Goal: Information Seeking & Learning: Learn about a topic

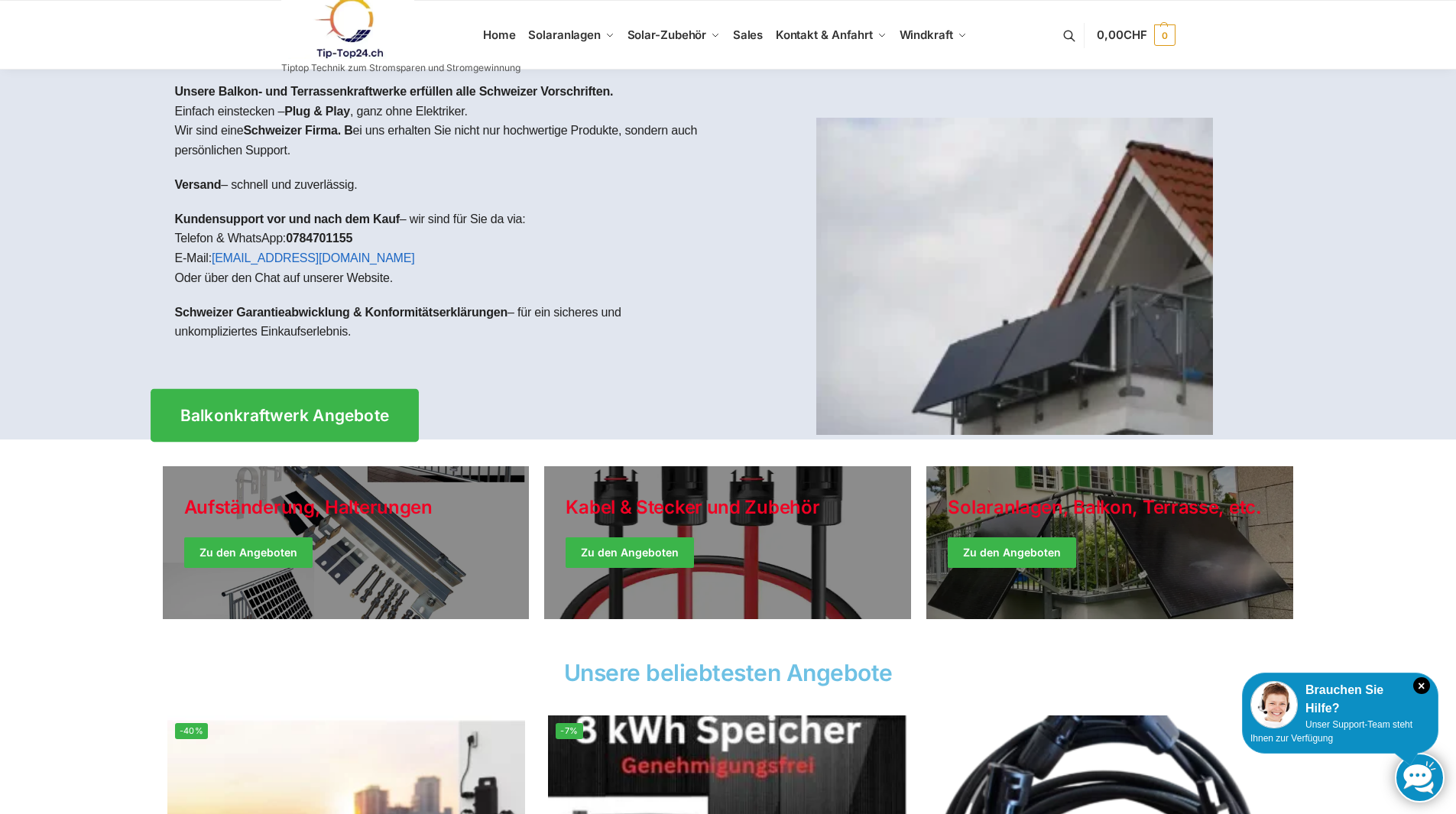
click at [317, 407] on span "Balkonkraftwerk Angebote" at bounding box center [284, 415] width 210 height 16
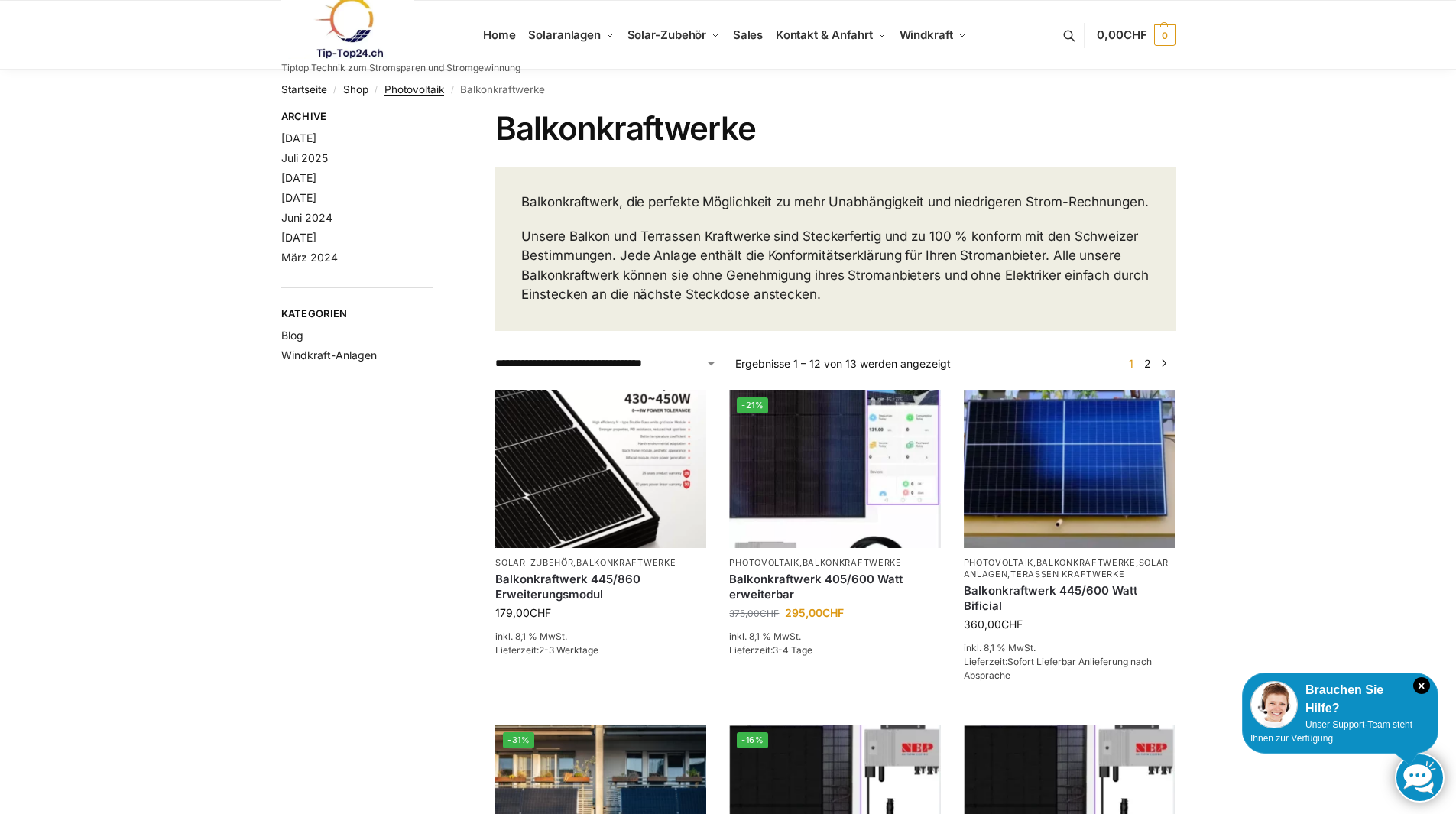
click at [406, 83] on link "Photovoltaik" at bounding box center [414, 89] width 59 height 12
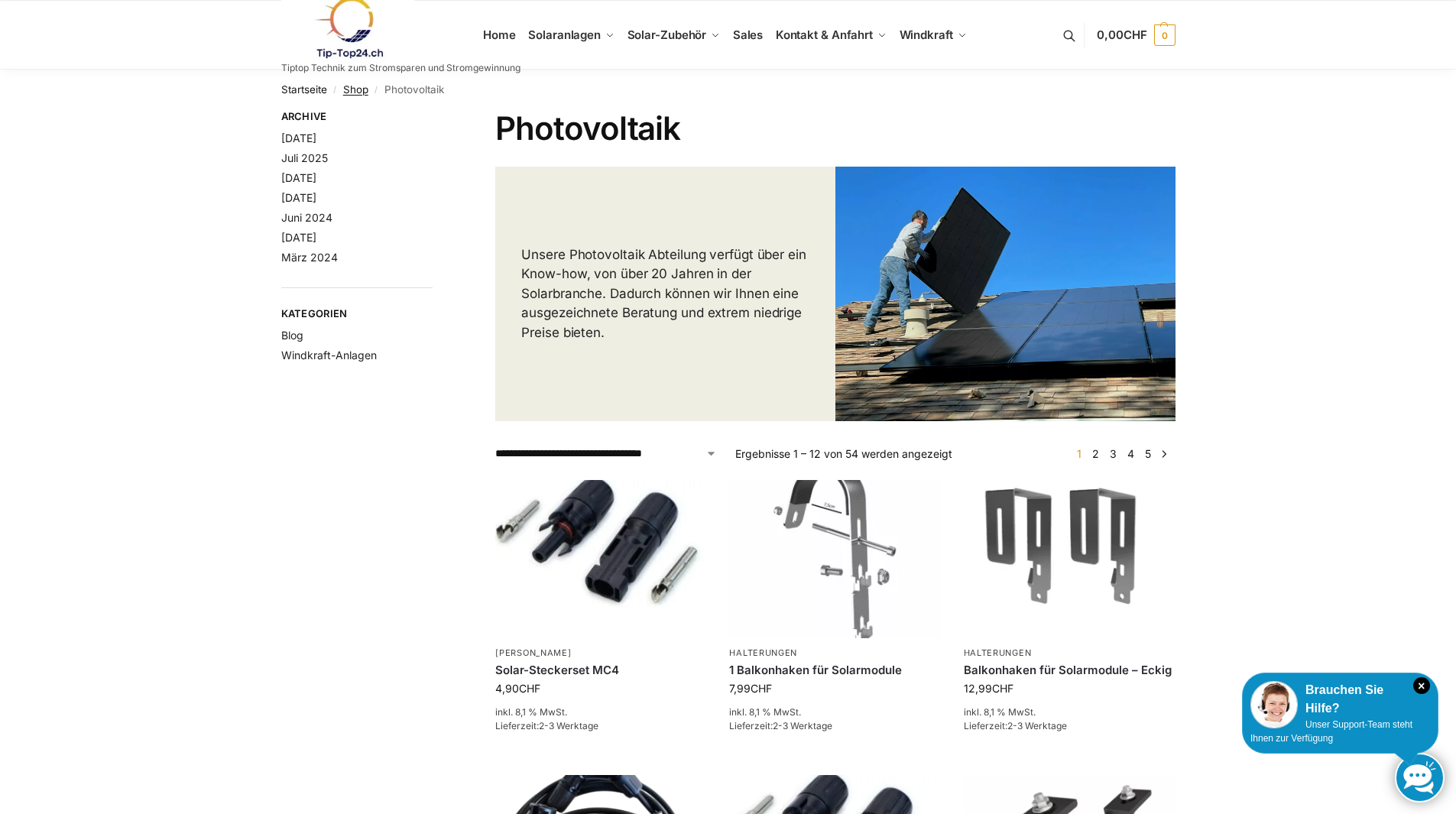
click at [360, 86] on link "Shop" at bounding box center [356, 89] width 25 height 12
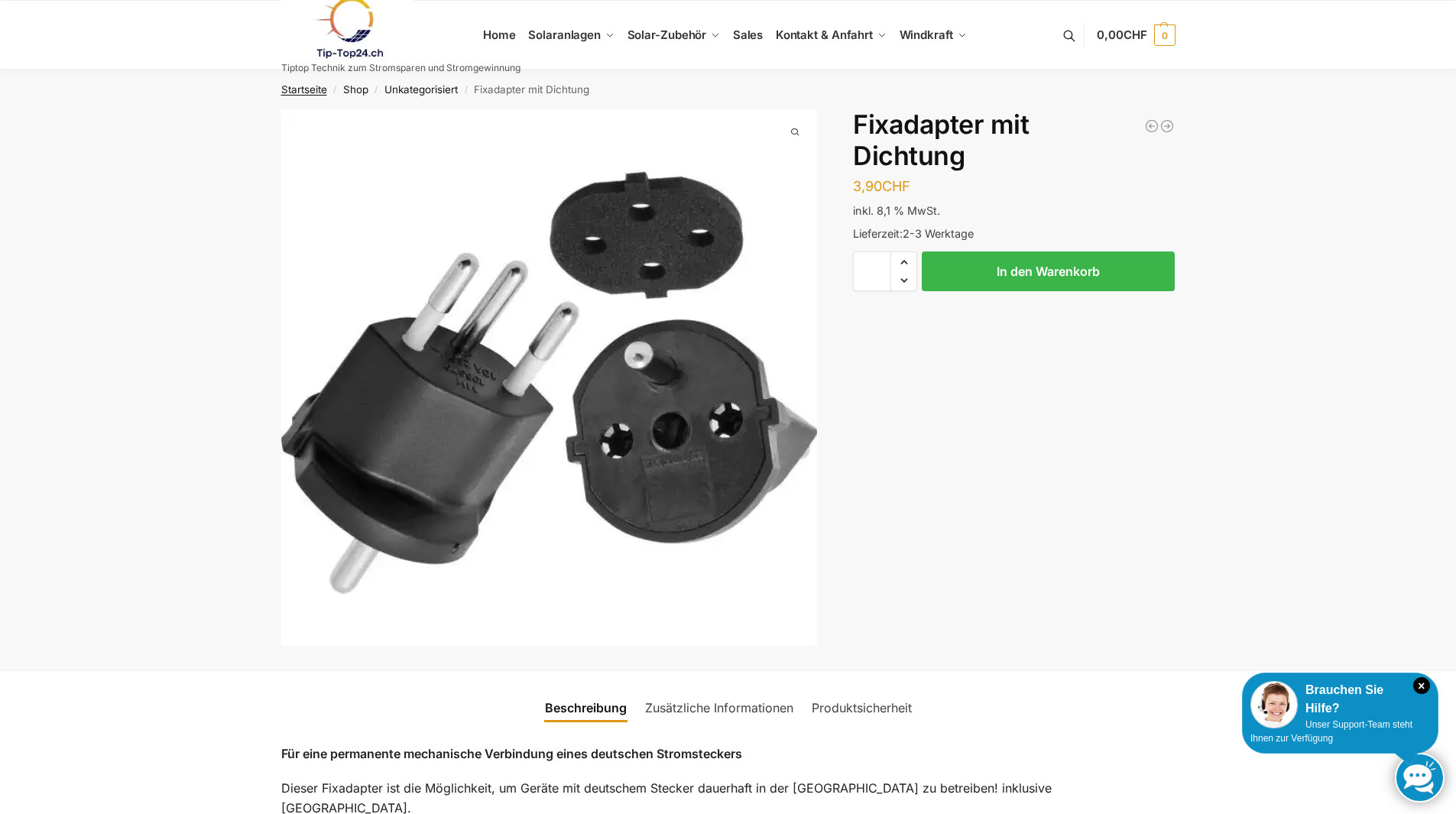
click at [301, 90] on link "Startseite" at bounding box center [304, 89] width 46 height 12
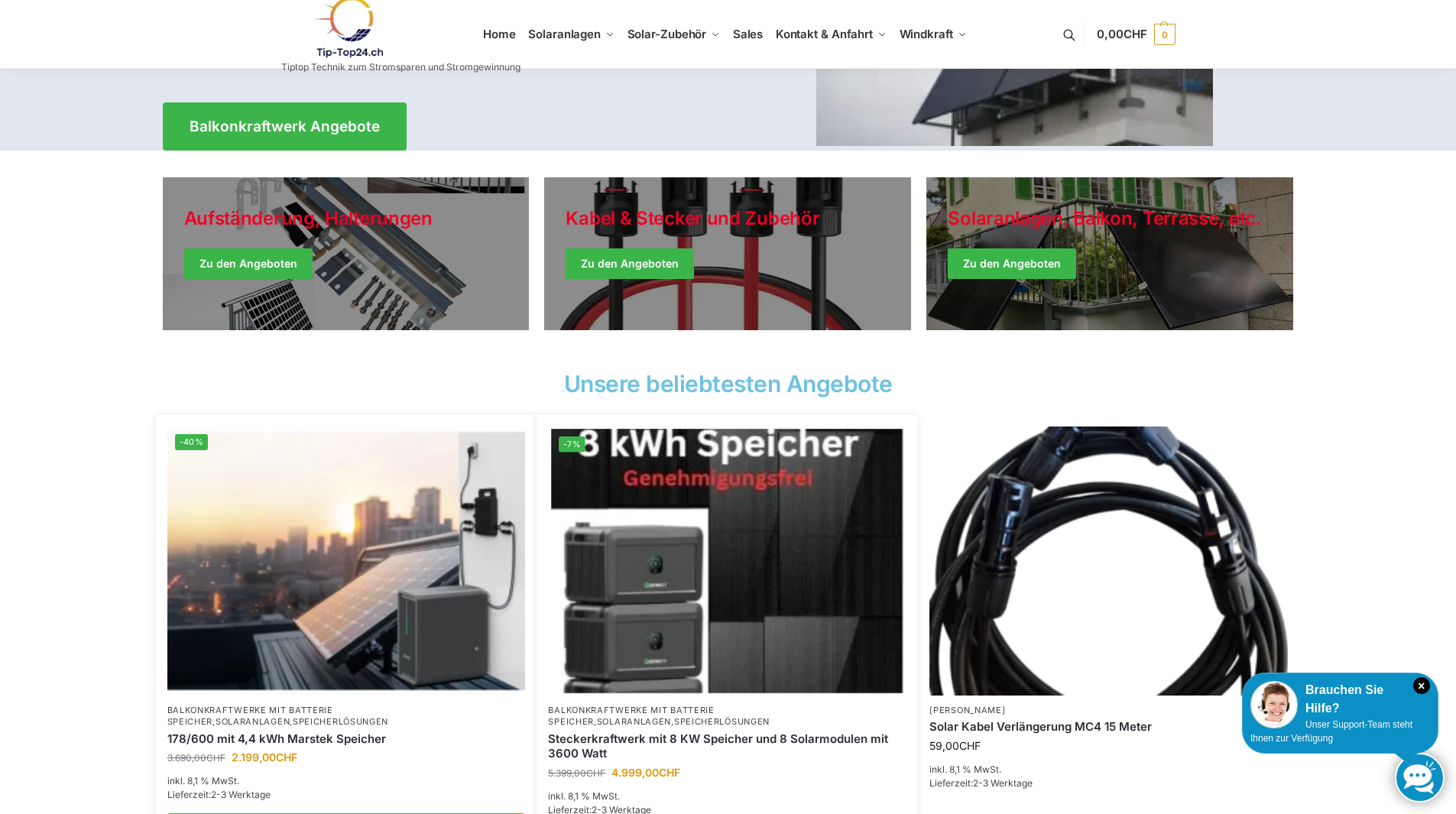
scroll to position [229, 0]
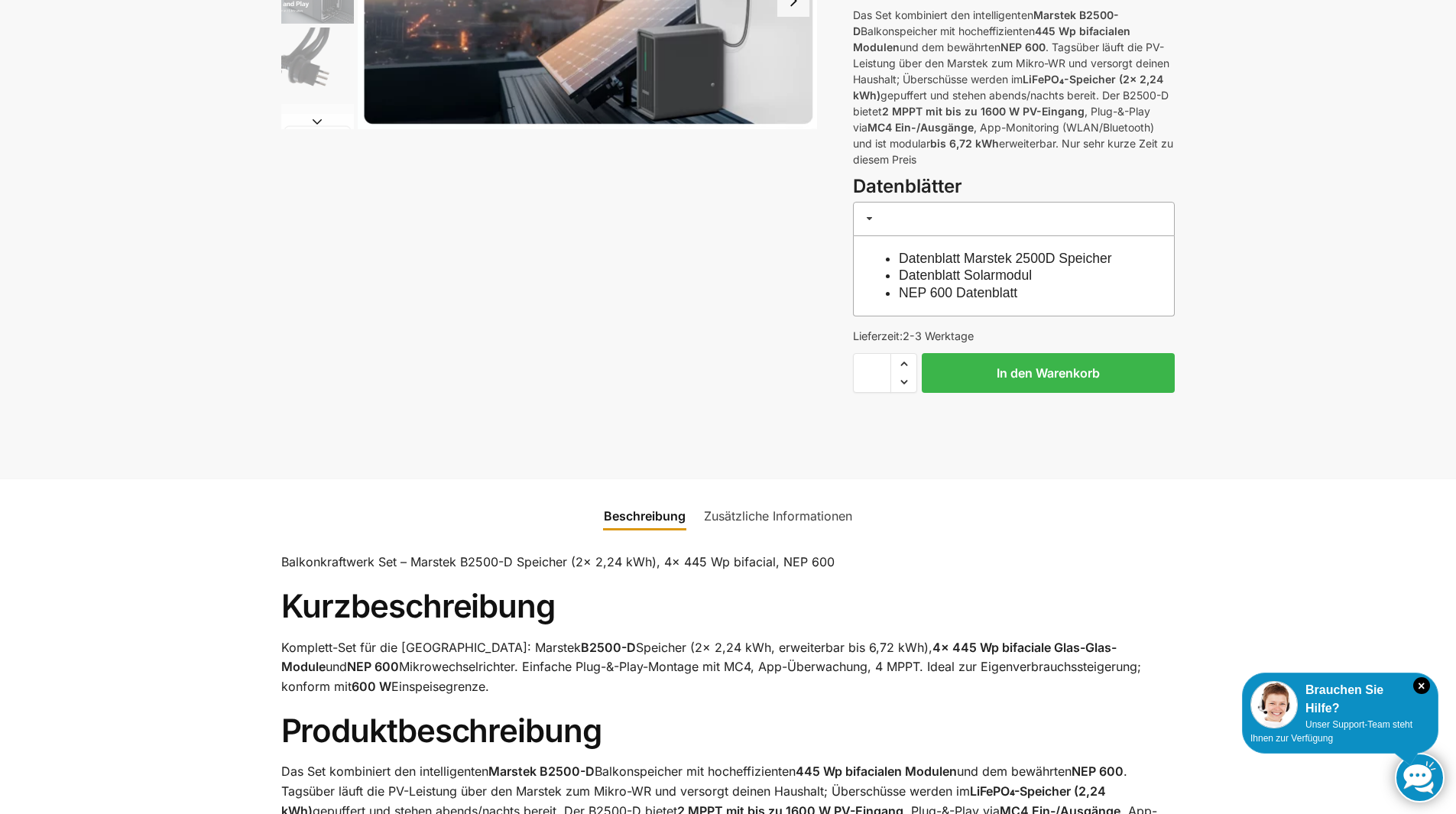
scroll to position [383, 0]
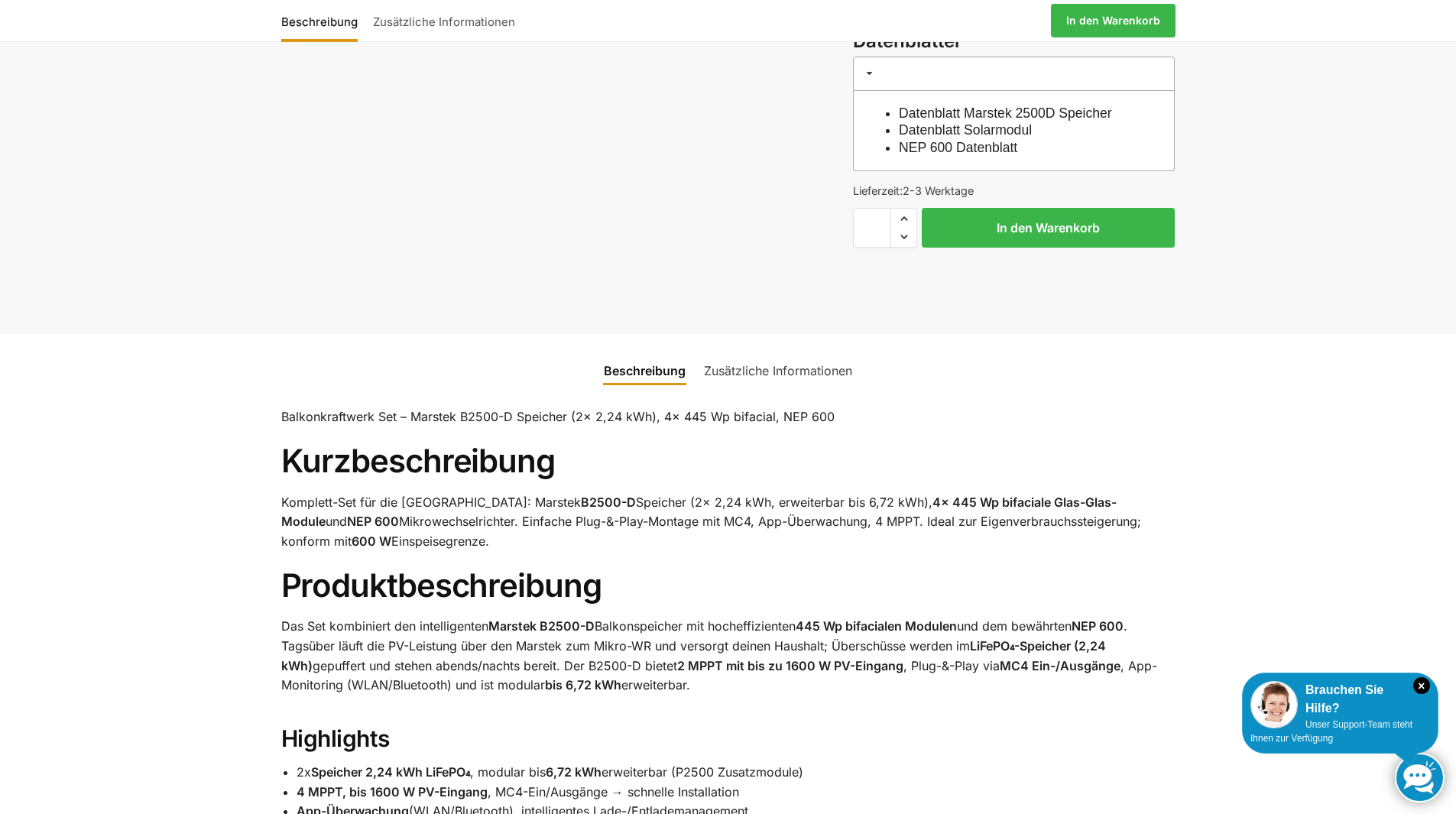
click at [791, 369] on link "Zusätzliche Informationen" at bounding box center [778, 370] width 167 height 36
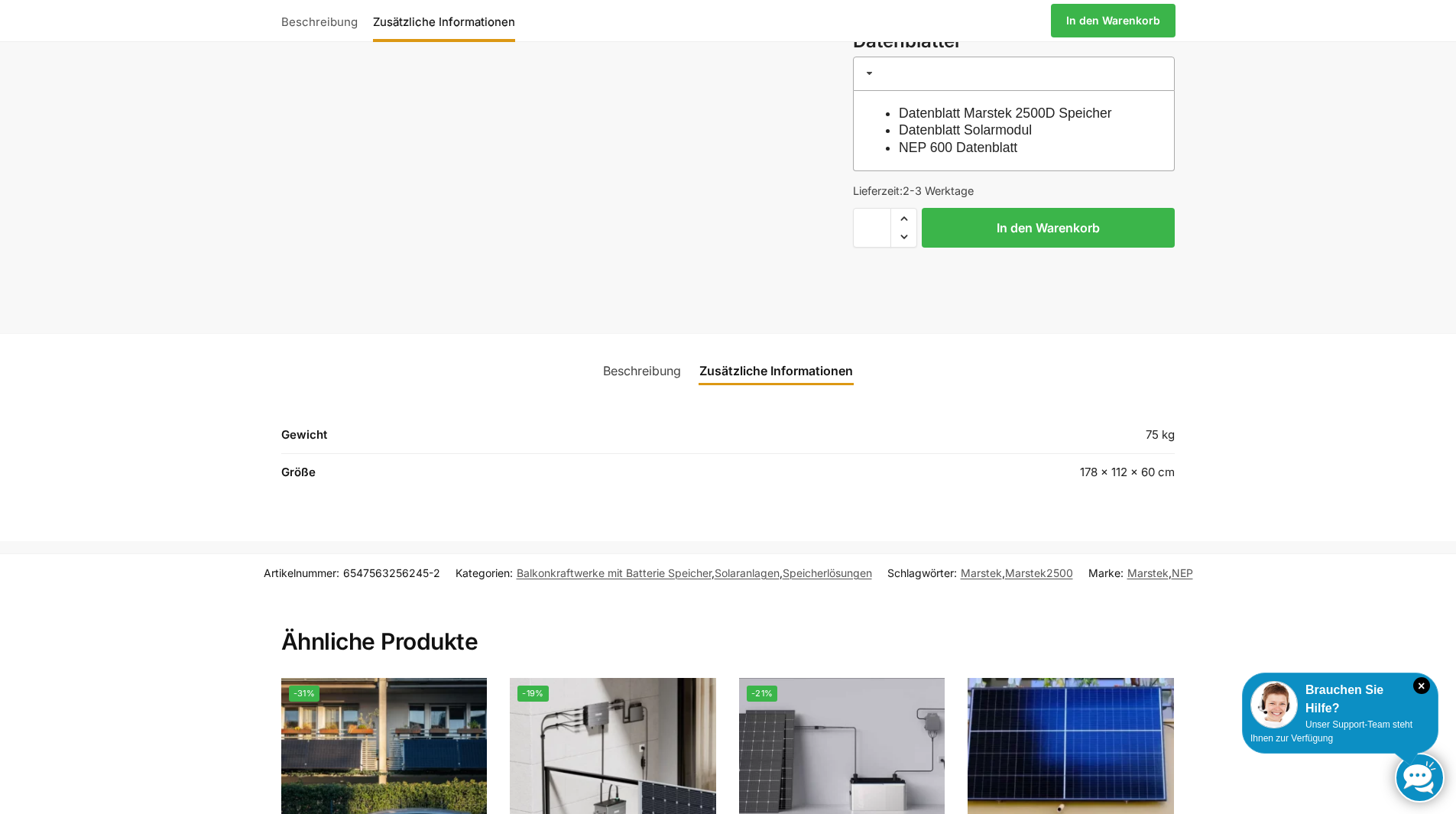
click at [634, 370] on link "Beschreibung" at bounding box center [642, 370] width 96 height 36
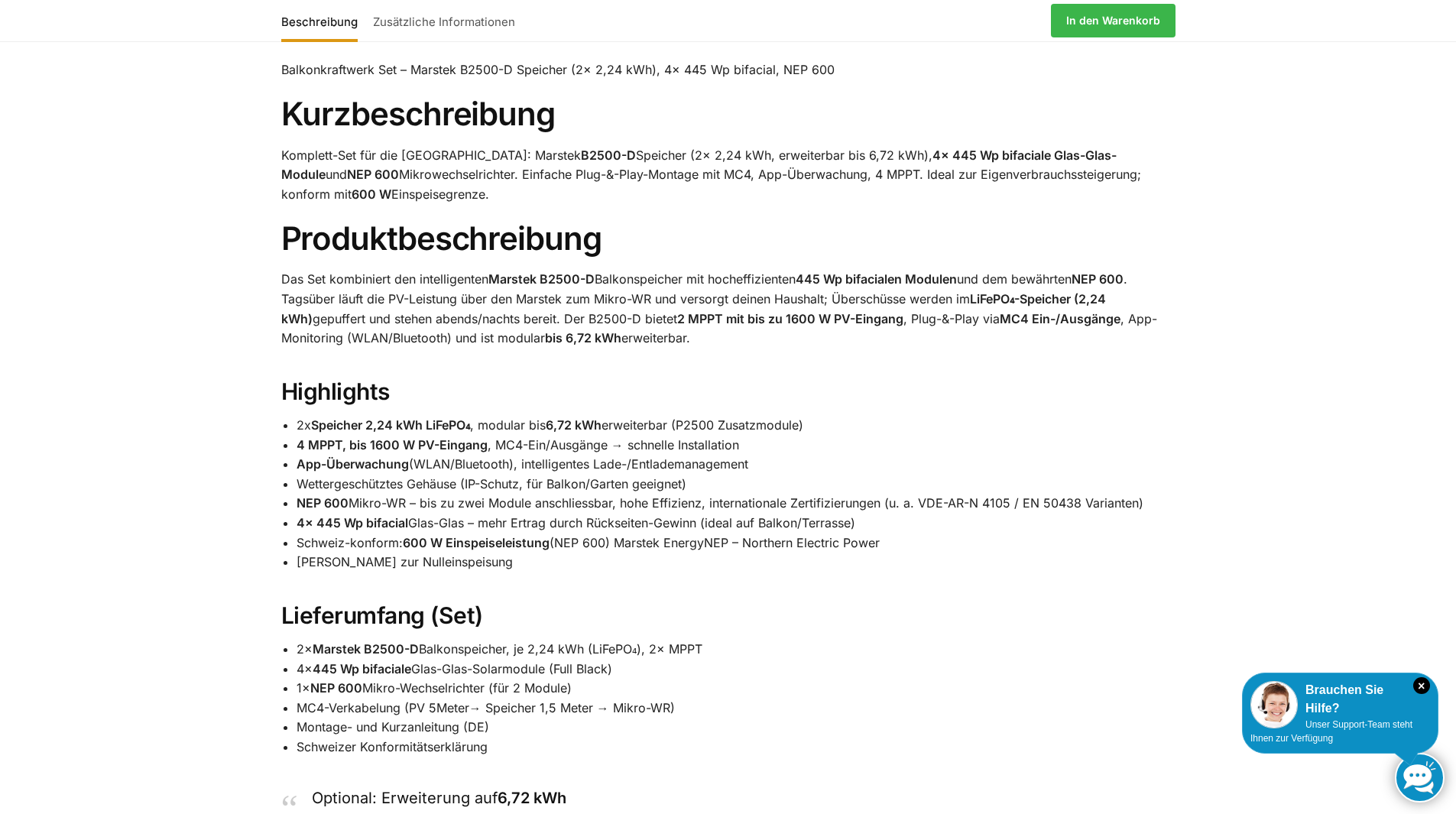
scroll to position [764, 0]
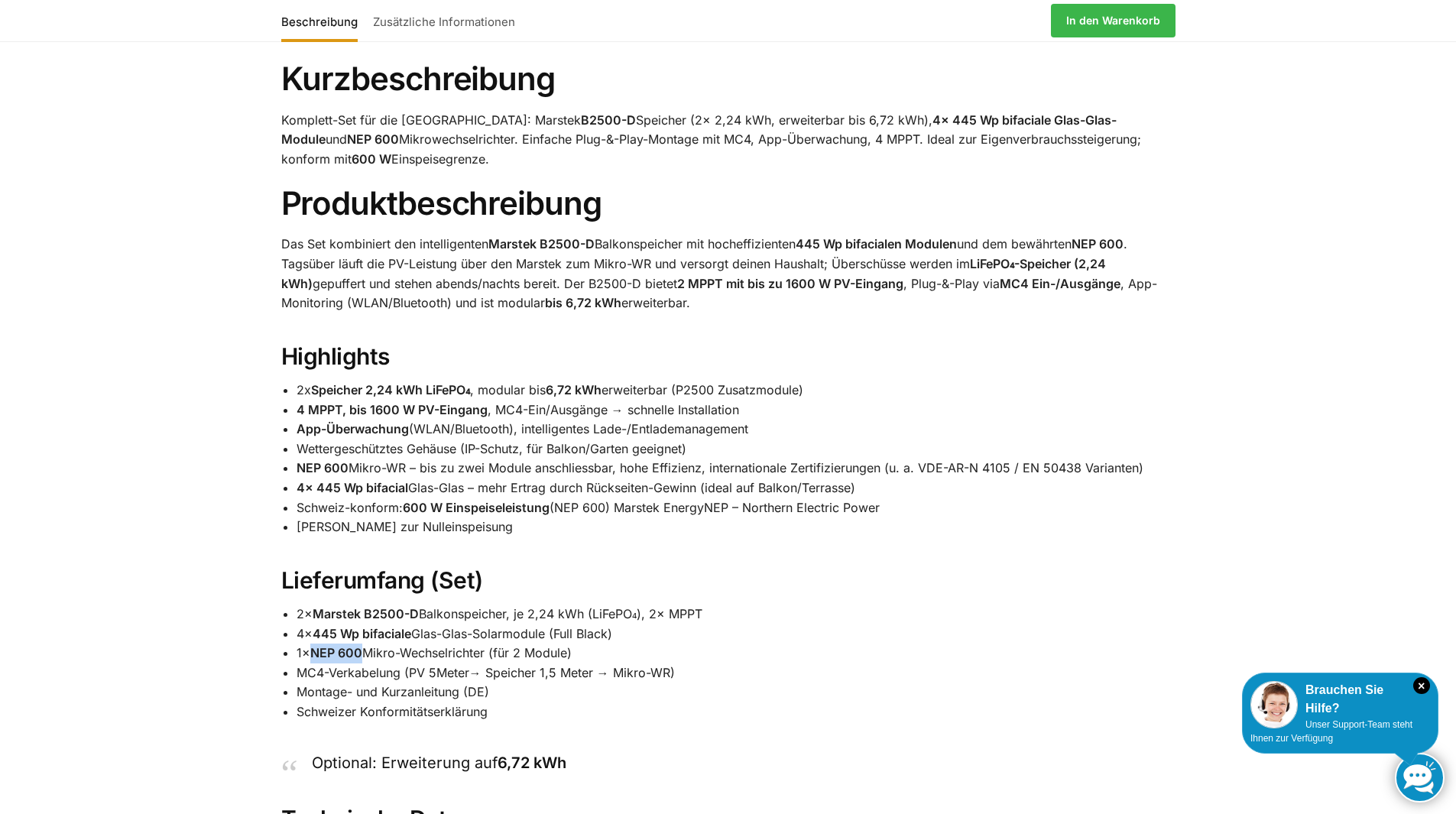
drag, startPoint x: 312, startPoint y: 652, endPoint x: 362, endPoint y: 652, distance: 50.0
click at [362, 652] on li "1× NEP 600 Mikro-Wechselrichter (für 2 Module)" at bounding box center [736, 654] width 879 height 20
copy strong "NEP 600"
